Goal: Information Seeking & Learning: Learn about a topic

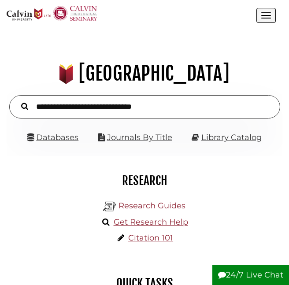
click at [101, 104] on input "text" at bounding box center [144, 106] width 271 height 23
type input "**********"
click at [17, 100] on button "Search" at bounding box center [25, 105] width 16 height 11
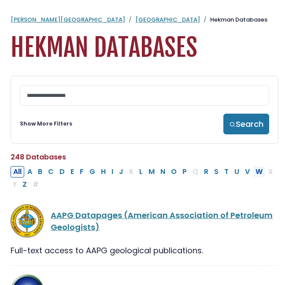
click at [258, 176] on button "W" at bounding box center [259, 171] width 12 height 11
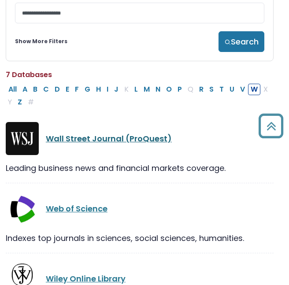
scroll to position [82, 5]
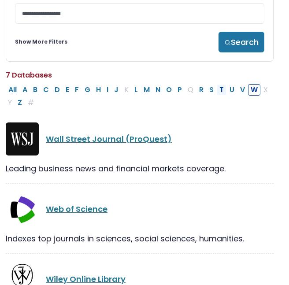
click at [221, 93] on button "T" at bounding box center [222, 89] width 10 height 11
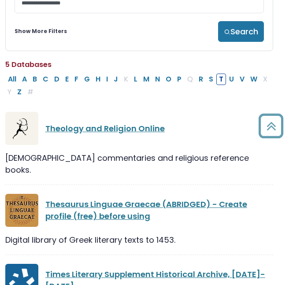
scroll to position [87, 5]
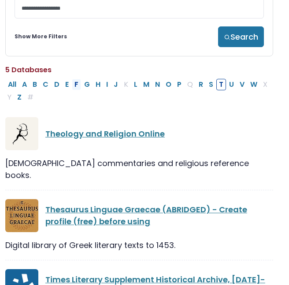
click at [77, 88] on button "F" at bounding box center [76, 84] width 9 height 11
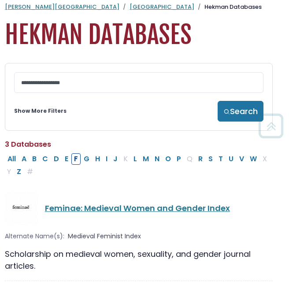
scroll to position [0, 6]
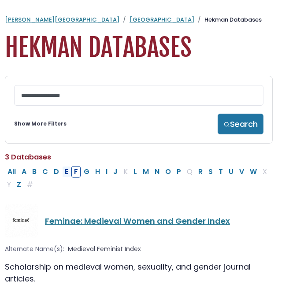
click at [66, 176] on button "E" at bounding box center [66, 171] width 9 height 11
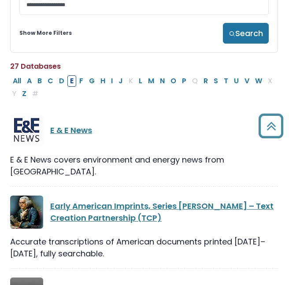
scroll to position [89, 0]
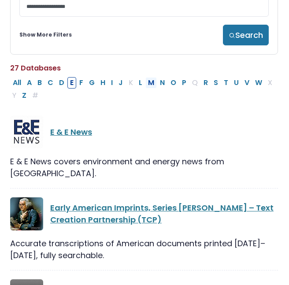
click at [154, 89] on button "M" at bounding box center [150, 82] width 11 height 11
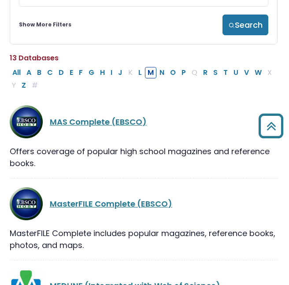
scroll to position [99, 1]
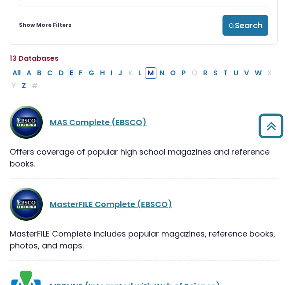
click at [75, 79] on button "E" at bounding box center [71, 72] width 9 height 11
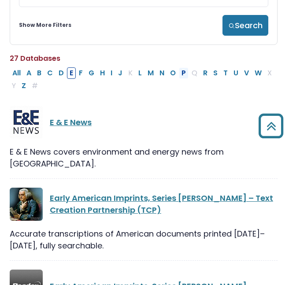
click at [180, 77] on button "P" at bounding box center [184, 72] width 10 height 11
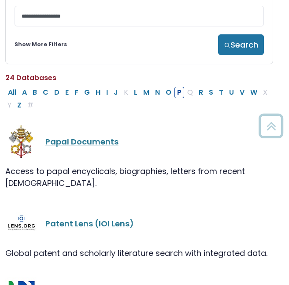
scroll to position [76, 5]
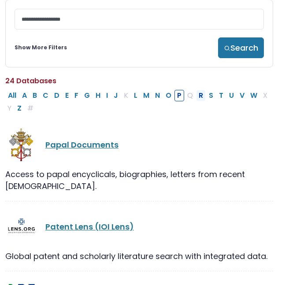
click at [200, 100] on button "R" at bounding box center [201, 95] width 10 height 11
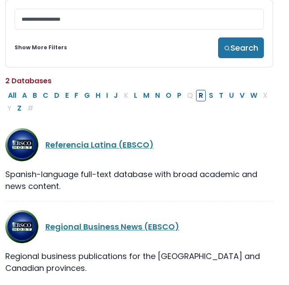
click at [200, 100] on button "R" at bounding box center [201, 95] width 10 height 11
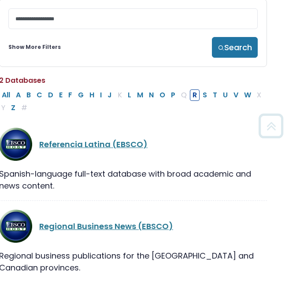
scroll to position [74, 0]
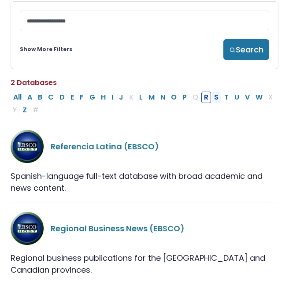
click at [215, 100] on button "S" at bounding box center [216, 97] width 10 height 11
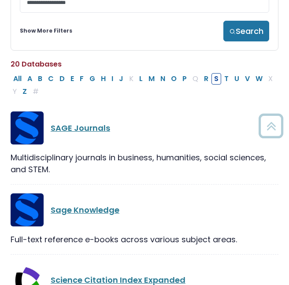
scroll to position [89, 0]
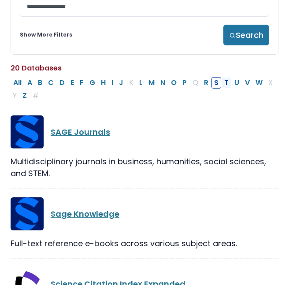
click at [225, 83] on button "T" at bounding box center [227, 82] width 10 height 11
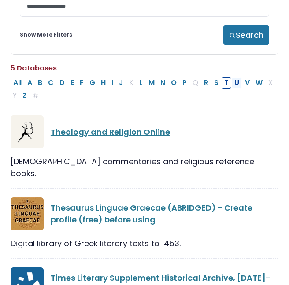
click at [235, 86] on button "U" at bounding box center [237, 82] width 10 height 11
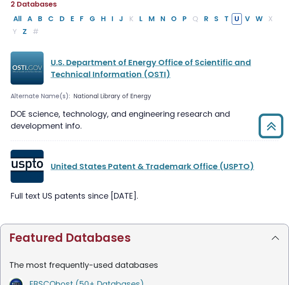
scroll to position [74, 0]
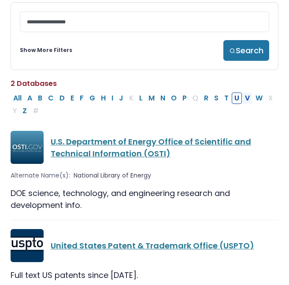
click at [246, 103] on button "V" at bounding box center [247, 97] width 10 height 11
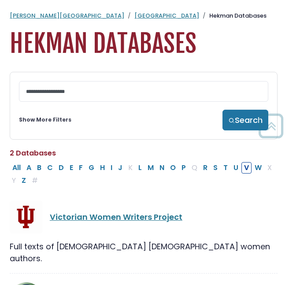
scroll to position [0, 1]
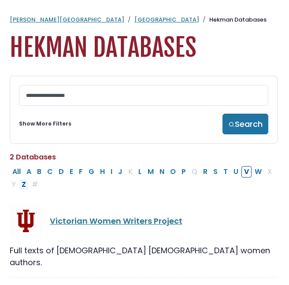
click at [22, 184] on button "Z" at bounding box center [24, 184] width 10 height 11
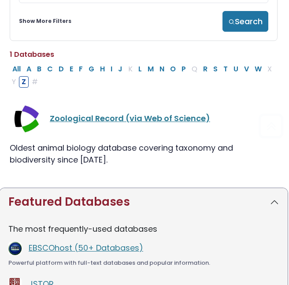
scroll to position [124, 2]
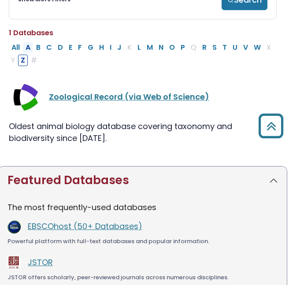
click at [28, 50] on button "A" at bounding box center [28, 47] width 10 height 11
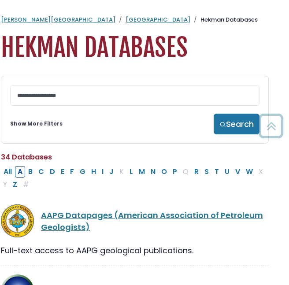
scroll to position [0, 11]
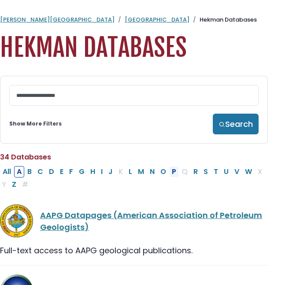
click at [173, 171] on button "P" at bounding box center [174, 171] width 10 height 11
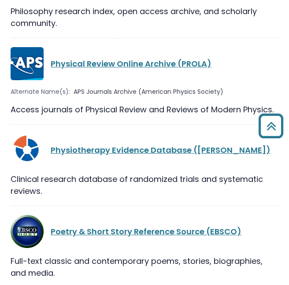
scroll to position [397, 0]
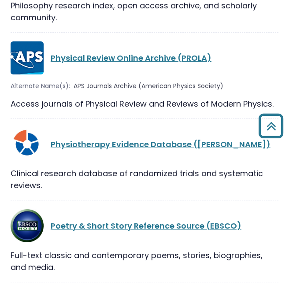
click at [123, 141] on div "Physiotherapy Evidence Database ([PERSON_NAME])" at bounding box center [145, 144] width 268 height 33
click at [117, 139] on link "Physiotherapy Evidence Database ([PERSON_NAME])" at bounding box center [161, 144] width 220 height 11
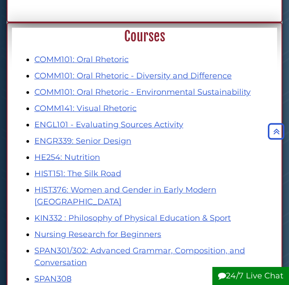
scroll to position [821, 0]
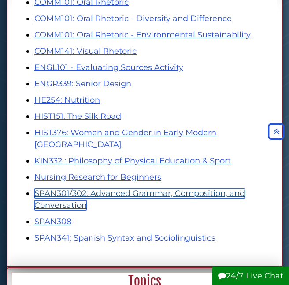
click at [79, 189] on link "SPAN301/302: Advanced Grammar, Composition, and Conversation" at bounding box center [139, 200] width 211 height 22
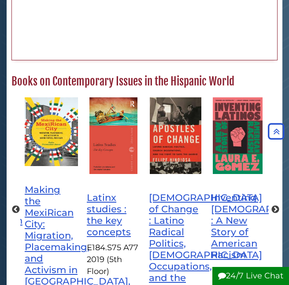
scroll to position [862, 0]
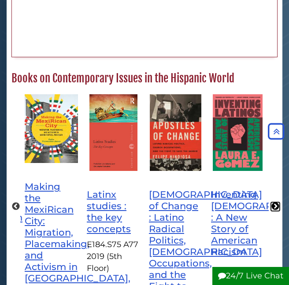
click at [274, 207] on button "Next" at bounding box center [275, 206] width 9 height 9
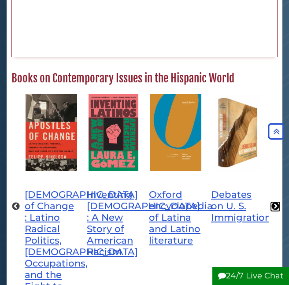
click at [274, 205] on button "Next" at bounding box center [275, 206] width 9 height 9
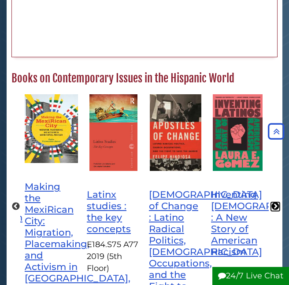
click at [277, 206] on button "Next" at bounding box center [275, 206] width 9 height 9
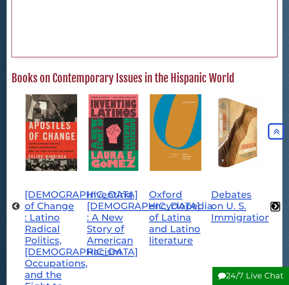
click at [277, 206] on button "Next" at bounding box center [275, 206] width 9 height 9
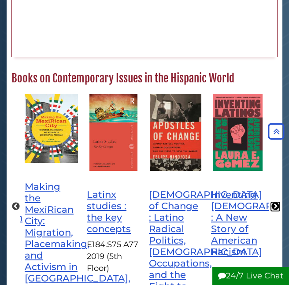
click at [277, 206] on button "Next" at bounding box center [275, 206] width 9 height 9
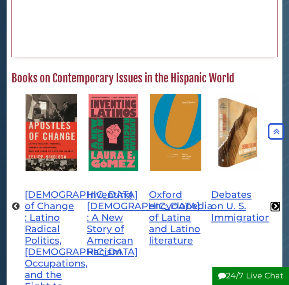
click at [275, 205] on button "Next" at bounding box center [275, 206] width 9 height 9
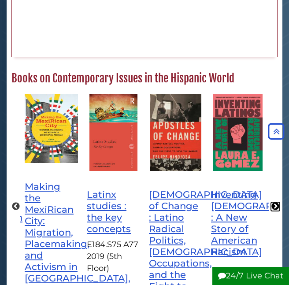
click at [275, 205] on button "Next" at bounding box center [275, 206] width 9 height 9
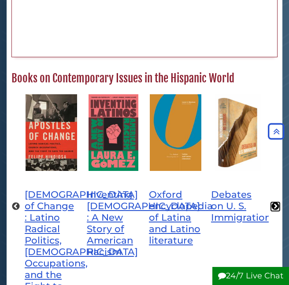
click at [275, 205] on button "Next" at bounding box center [275, 206] width 9 height 9
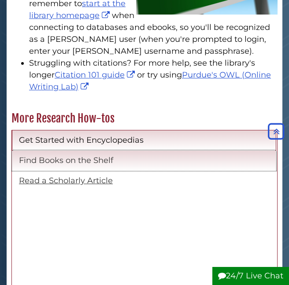
scroll to position [221, 275]
click at [129, 158] on link "Find Books on the Shelf" at bounding box center [144, 160] width 264 height 21
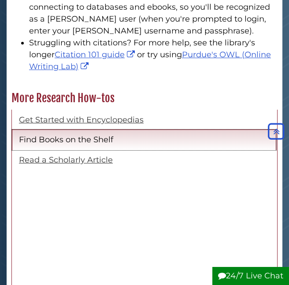
scroll to position [589, 0]
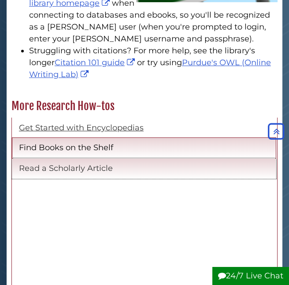
click at [122, 172] on link "Read a Scholarly Article" at bounding box center [144, 168] width 264 height 21
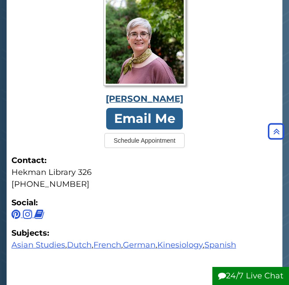
scroll to position [196, 0]
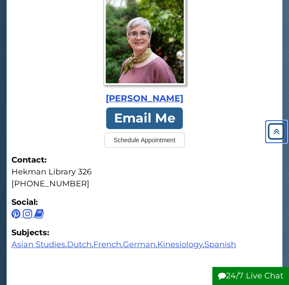
click at [280, 133] on icon "Back to Top" at bounding box center [276, 131] width 21 height 21
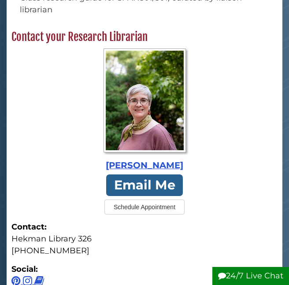
scroll to position [0, 0]
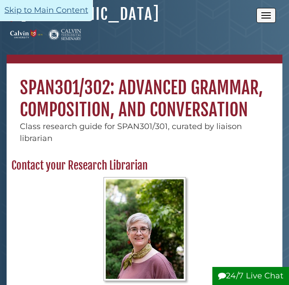
click at [74, 10] on link "Skip to Main Content" at bounding box center [46, 10] width 93 height 21
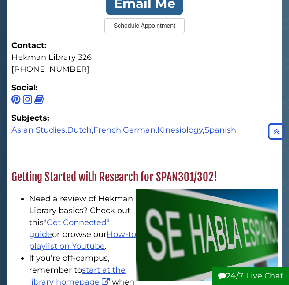
scroll to position [310, 0]
